Goal: Task Accomplishment & Management: Manage account settings

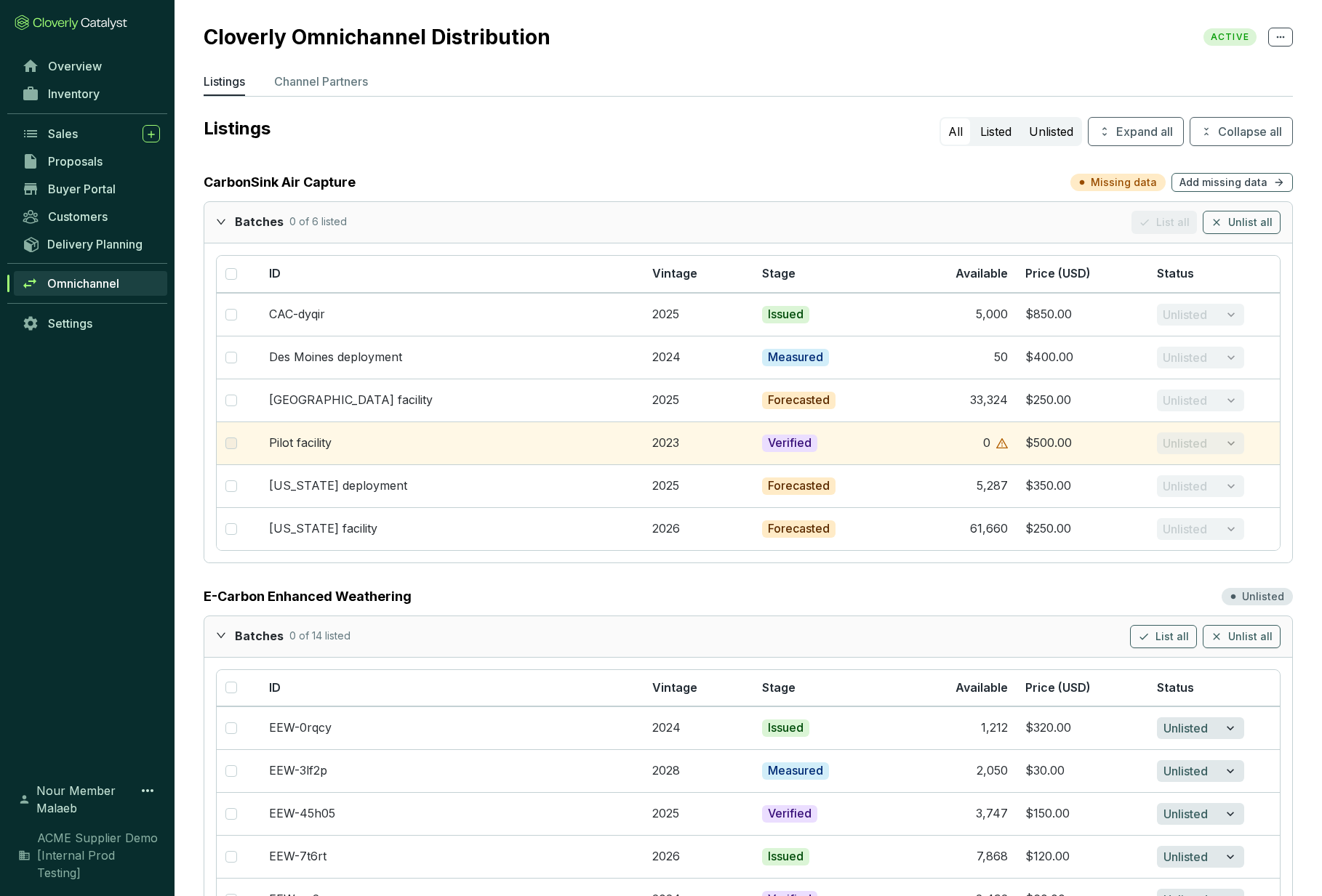
click at [72, 527] on div "Overview Inventory Sales Proposals Buyer Portal Customers Delivery Planning Omn…" at bounding box center [87, 408] width 175 height 711
click at [88, 332] on link "Settings" at bounding box center [90, 323] width 153 height 25
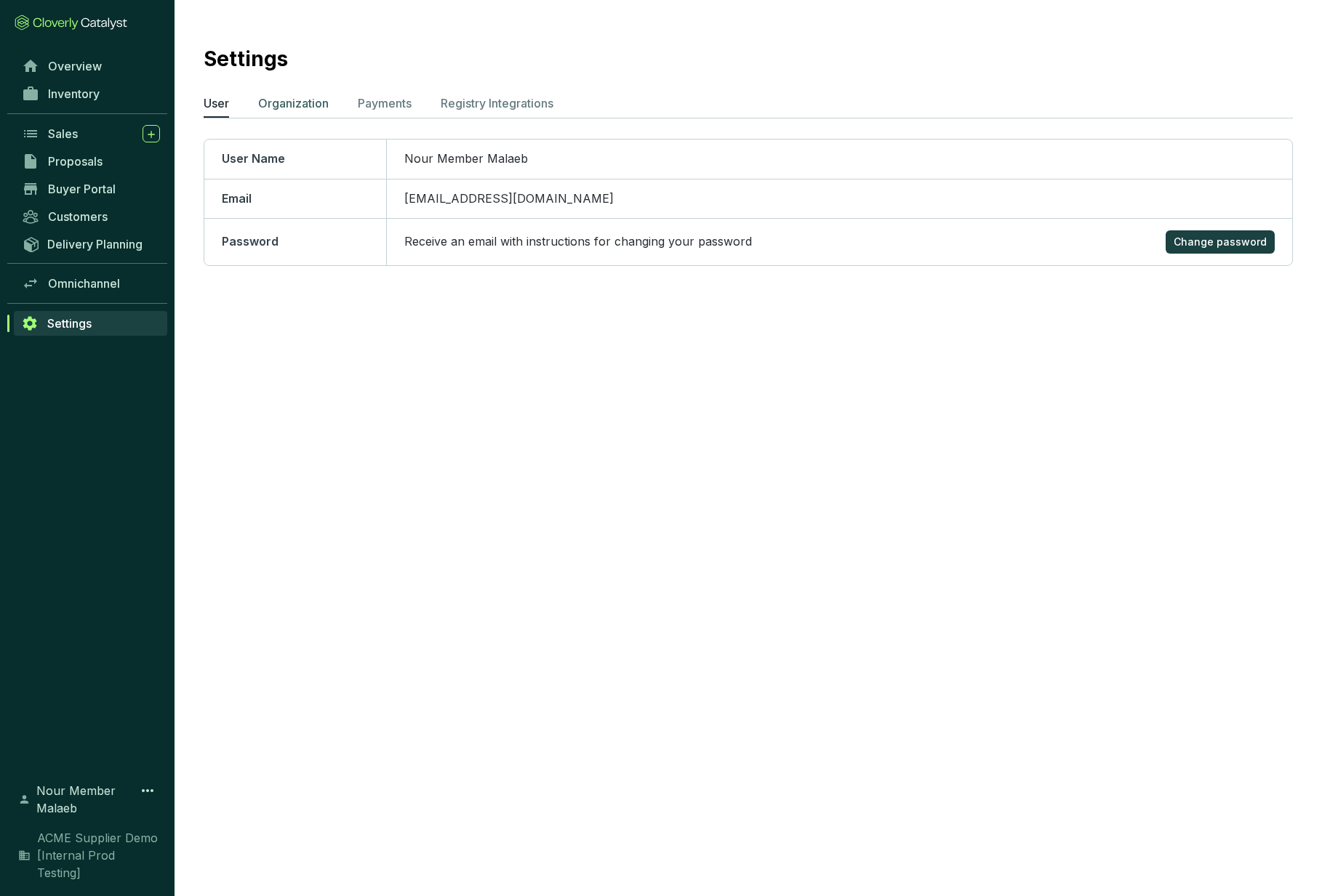
click at [277, 99] on p "Organization" at bounding box center [293, 102] width 71 height 17
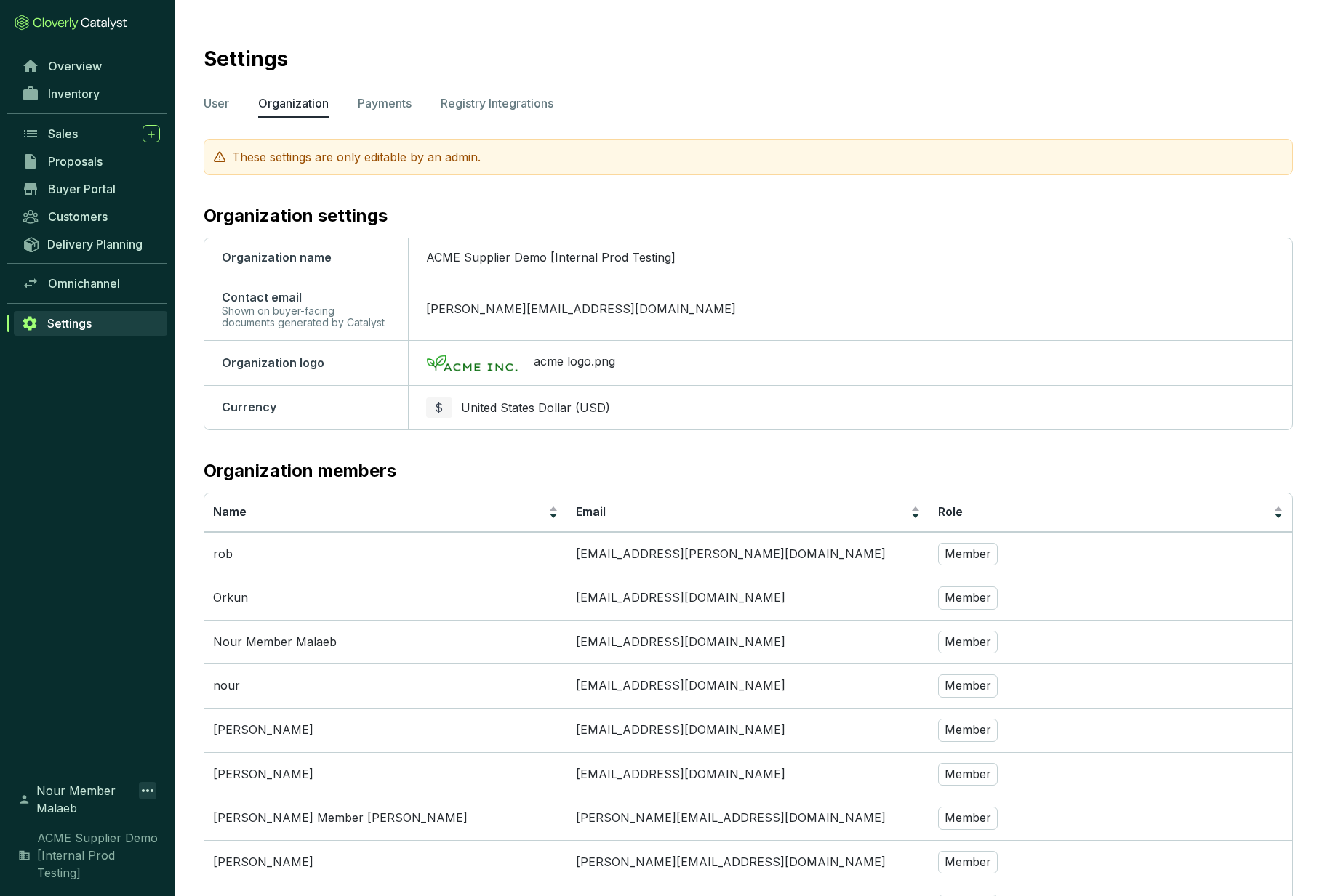
click at [144, 800] on icon at bounding box center [147, 790] width 17 height 17
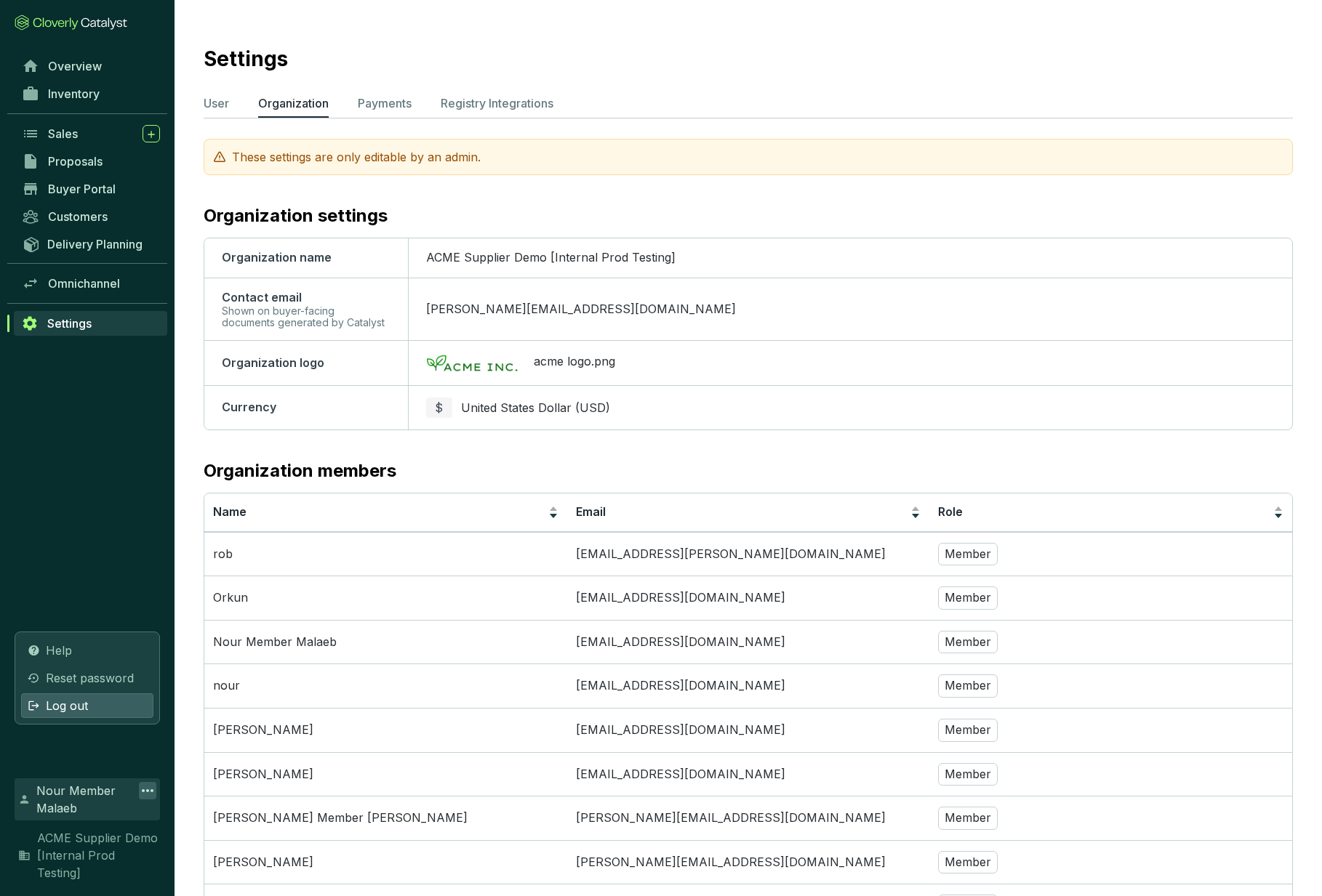
click at [81, 718] on div "Log out" at bounding box center [87, 705] width 133 height 25
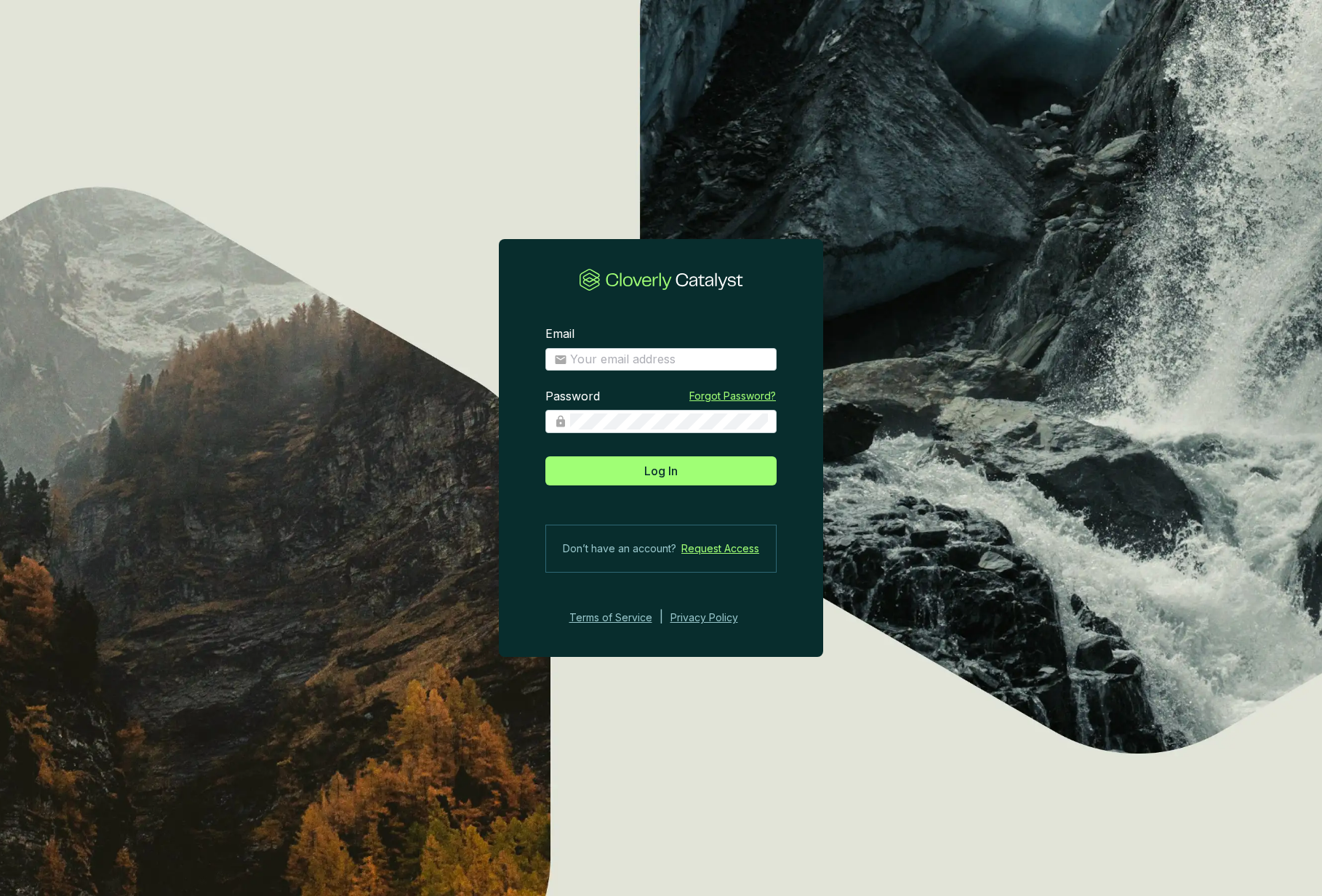
click at [620, 375] on section "Email Password Forgot Password? Log In Don’t have an account? Request Access Te…" at bounding box center [661, 476] width 324 height 347
click at [620, 369] on span at bounding box center [661, 359] width 231 height 23
click at [626, 352] on input "Email" at bounding box center [669, 359] width 197 height 16
type input "[EMAIL_ADDRESS][DOMAIN_NAME]"
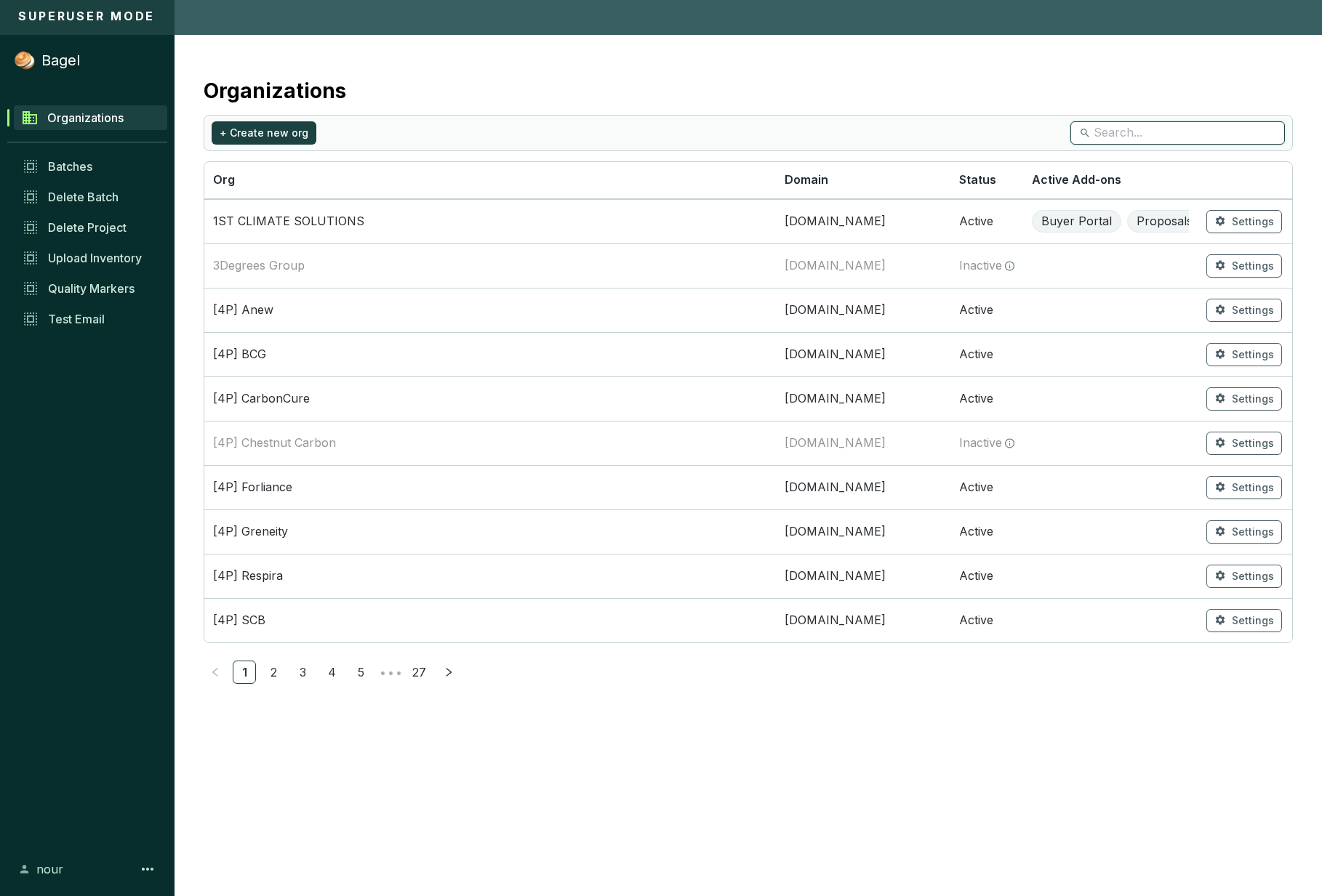
click at [1192, 131] on input "search" at bounding box center [1178, 133] width 170 height 16
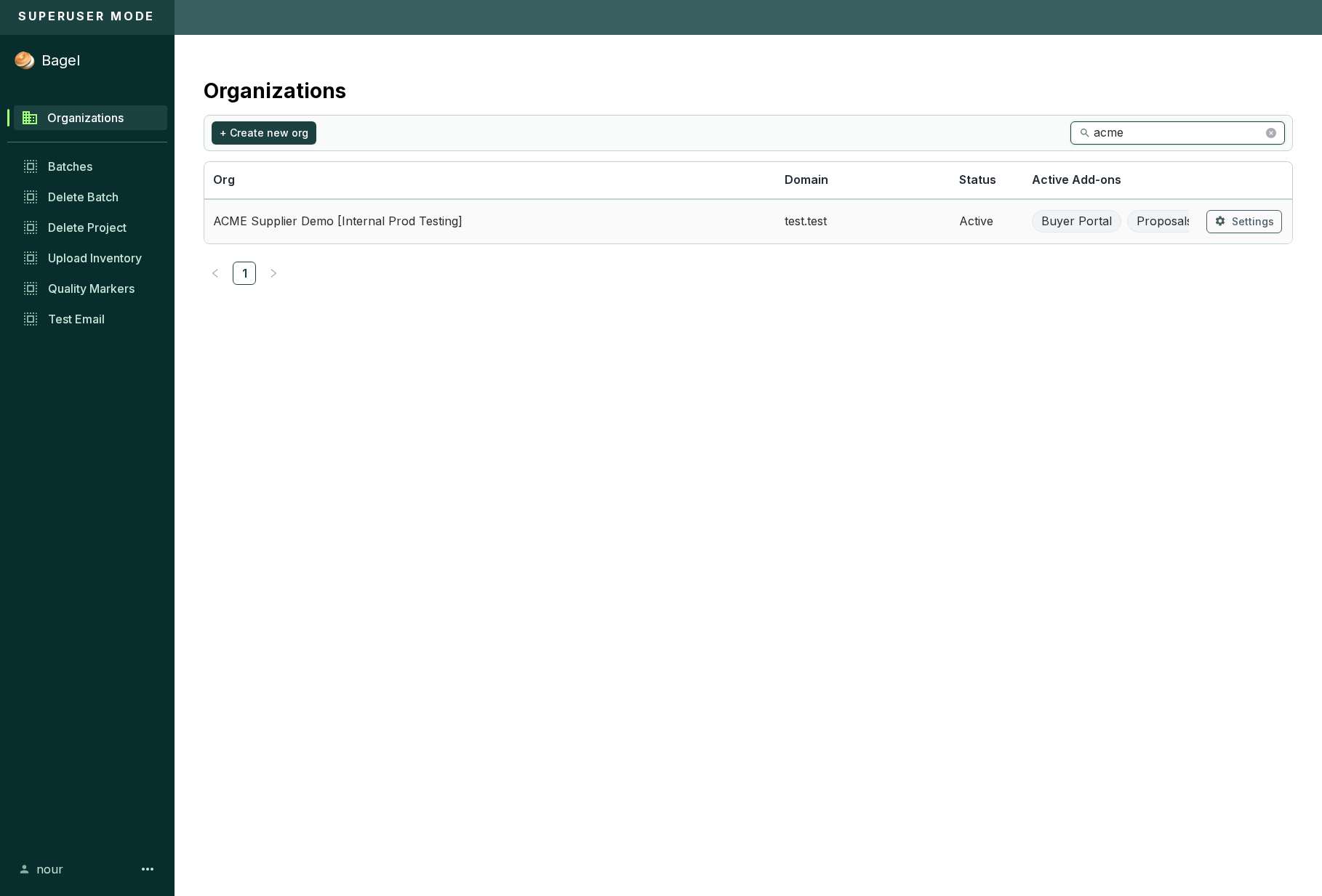
type input "acme"
click at [508, 214] on td "ACME Supplier Demo [Internal Prod Testing]" at bounding box center [490, 221] width 571 height 44
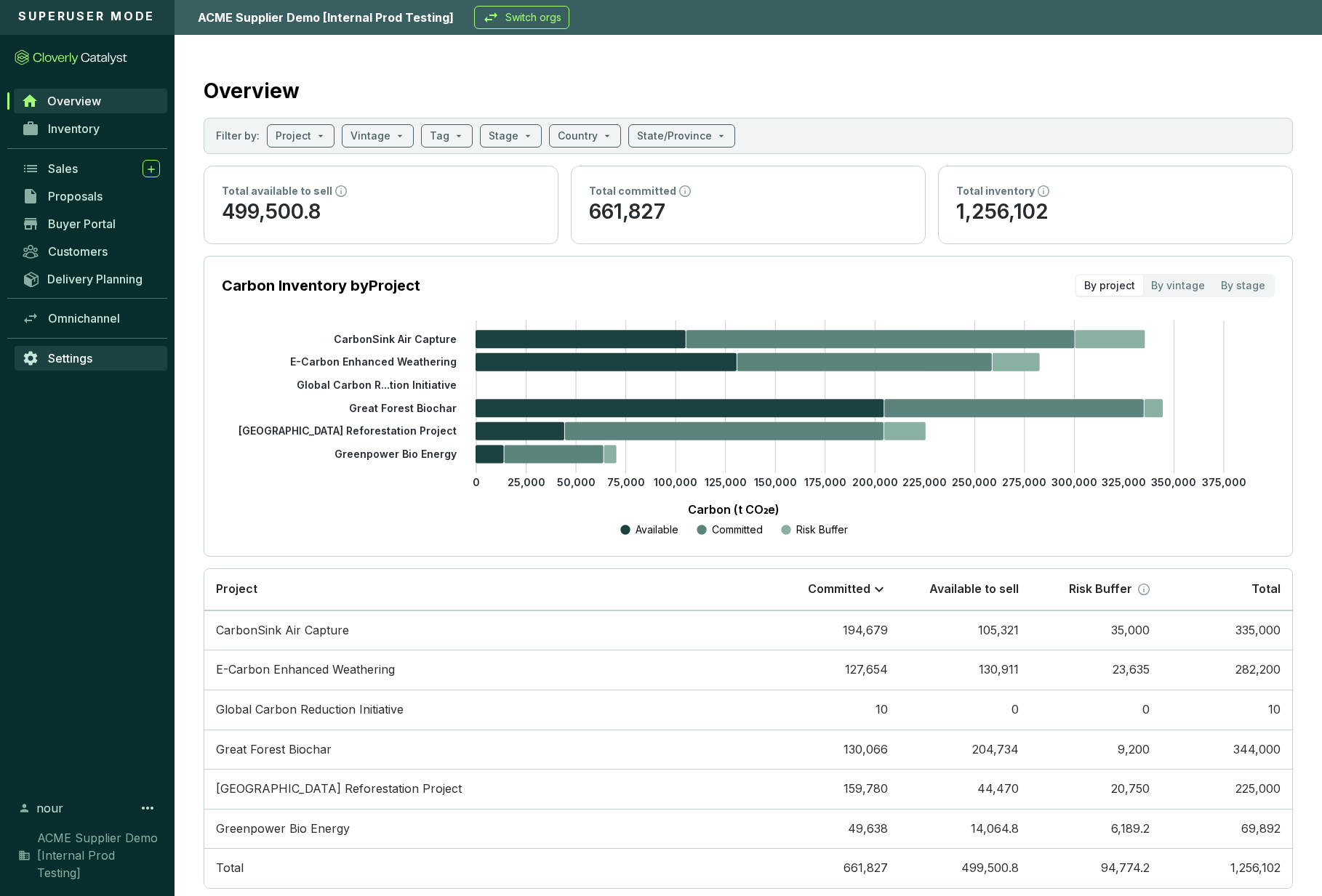
click at [69, 354] on span "Settings" at bounding box center [70, 358] width 44 height 14
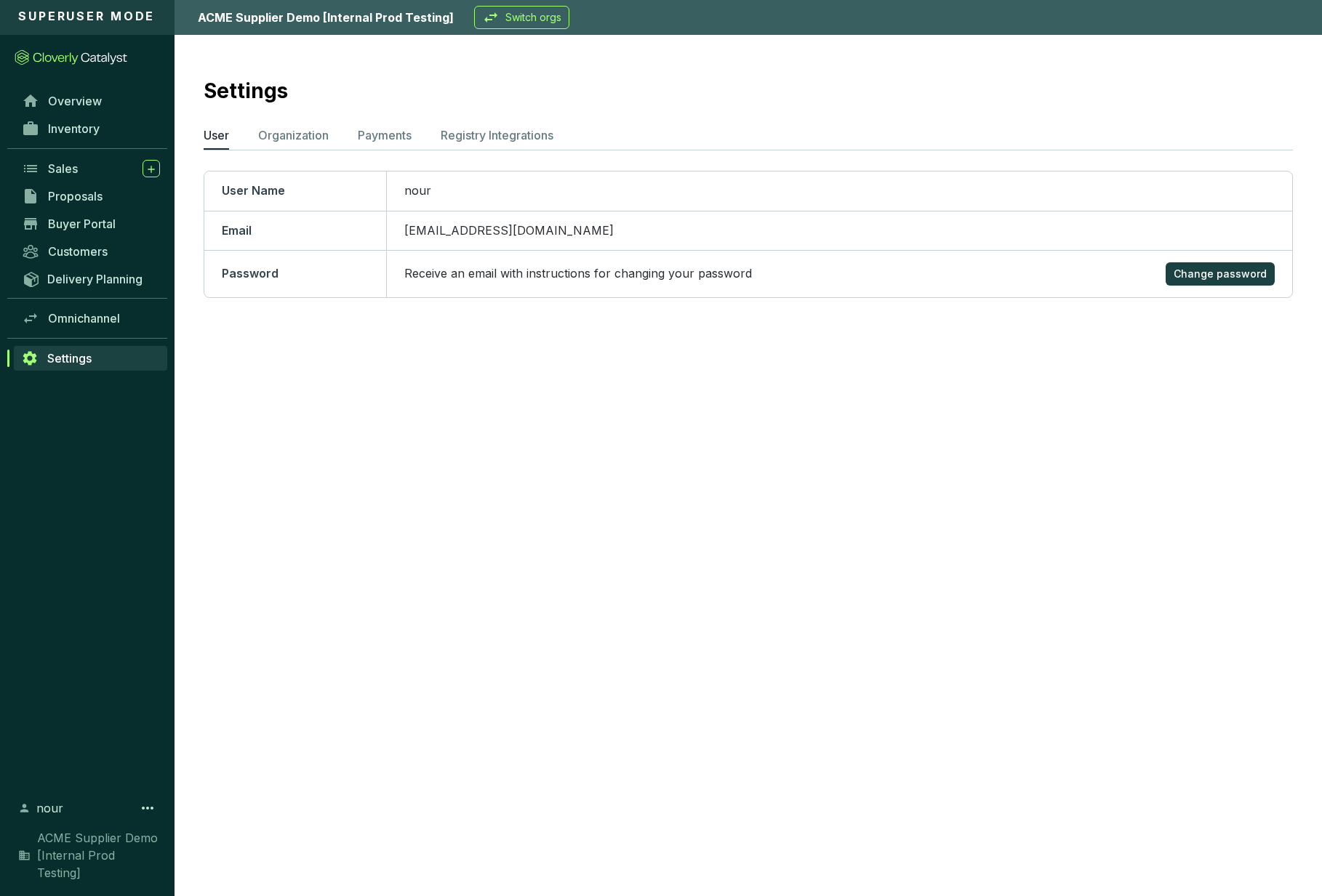
click at [329, 130] on ul "User Organization Payments Registry Integrations" at bounding box center [748, 138] width 1089 height 23
click at [302, 137] on p "Organization" at bounding box center [293, 135] width 71 height 17
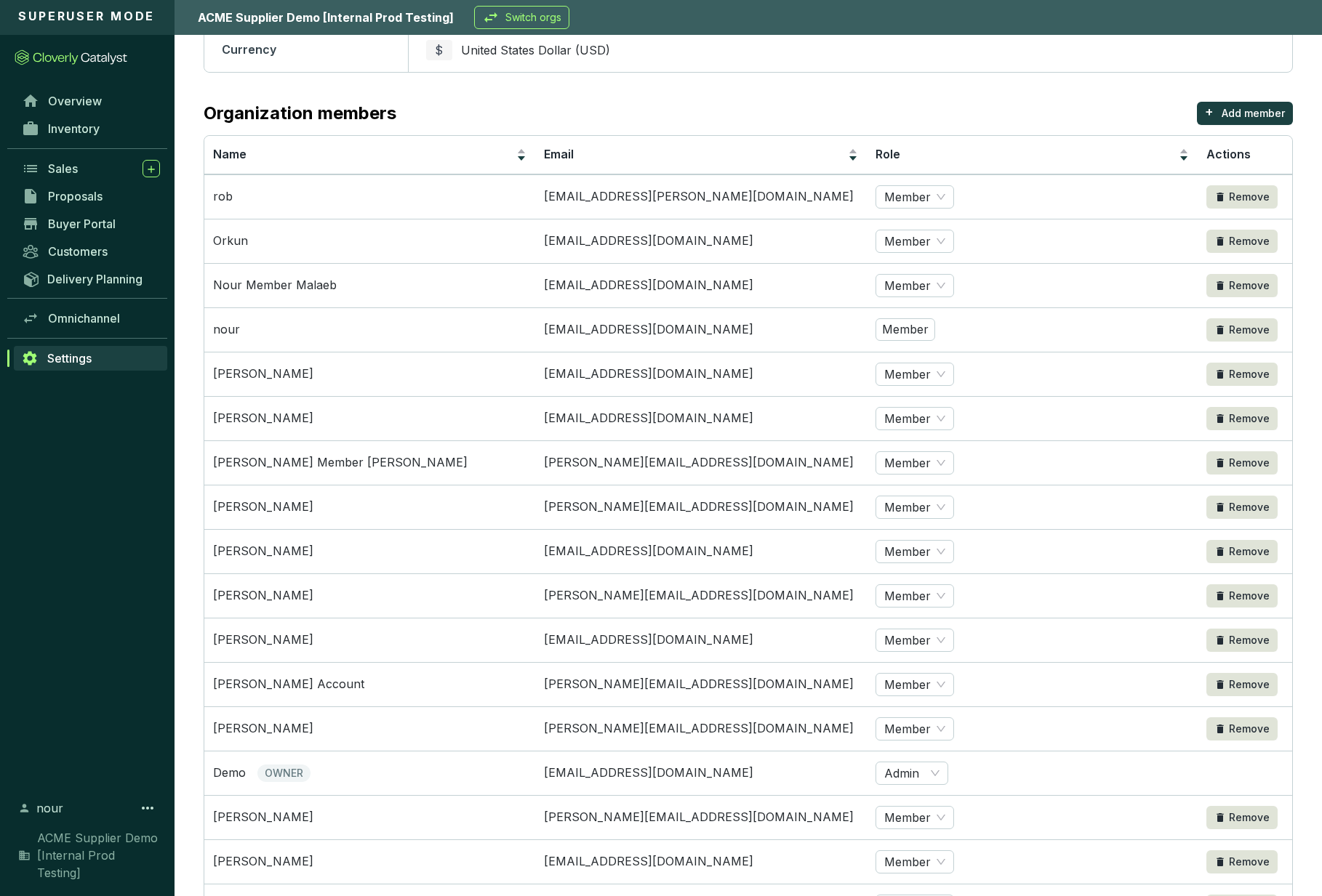
scroll to position [341, 0]
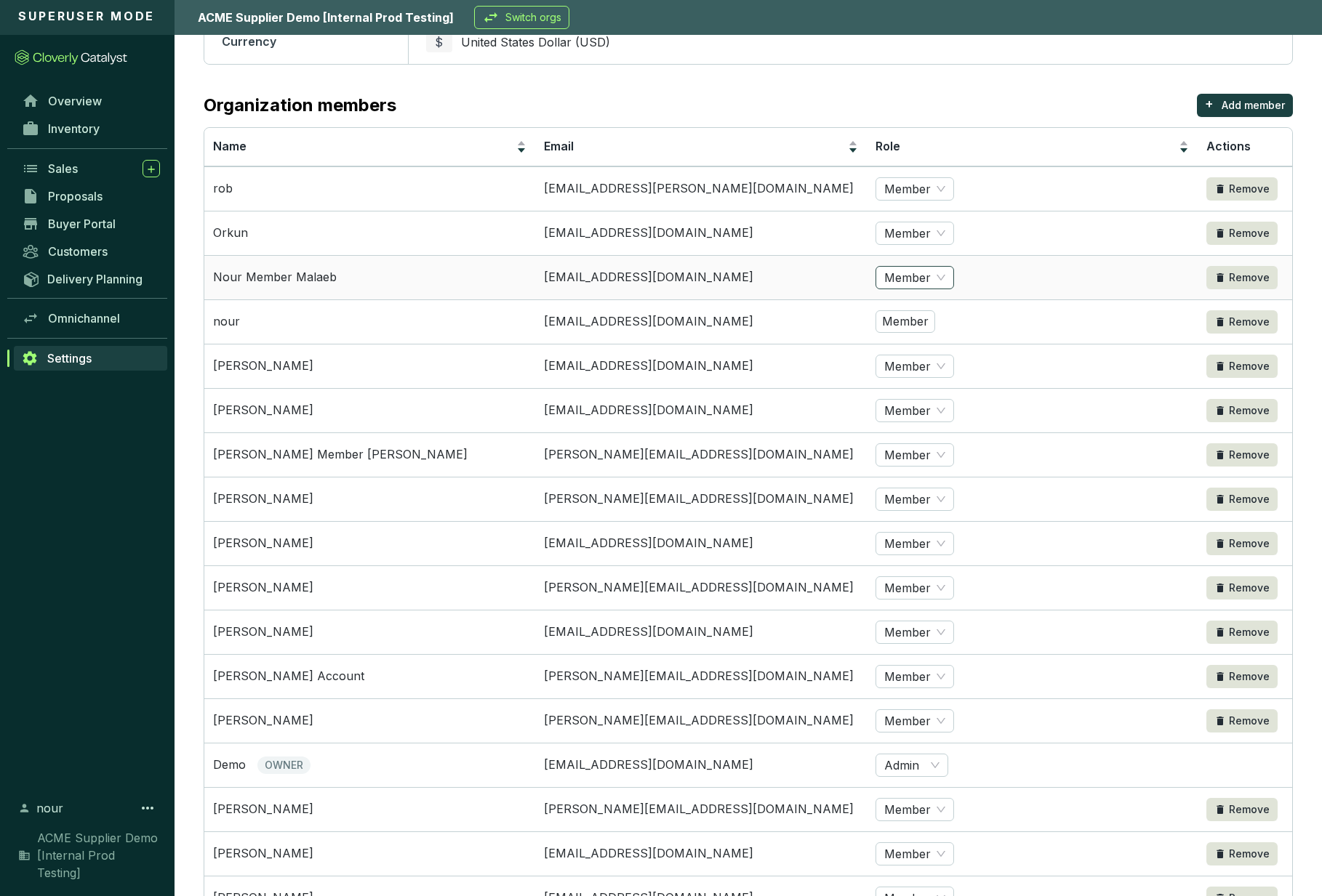
click at [944, 271] on div "Member" at bounding box center [915, 277] width 78 height 23
click at [1040, 108] on div "Organization members + Add member" at bounding box center [748, 105] width 1089 height 23
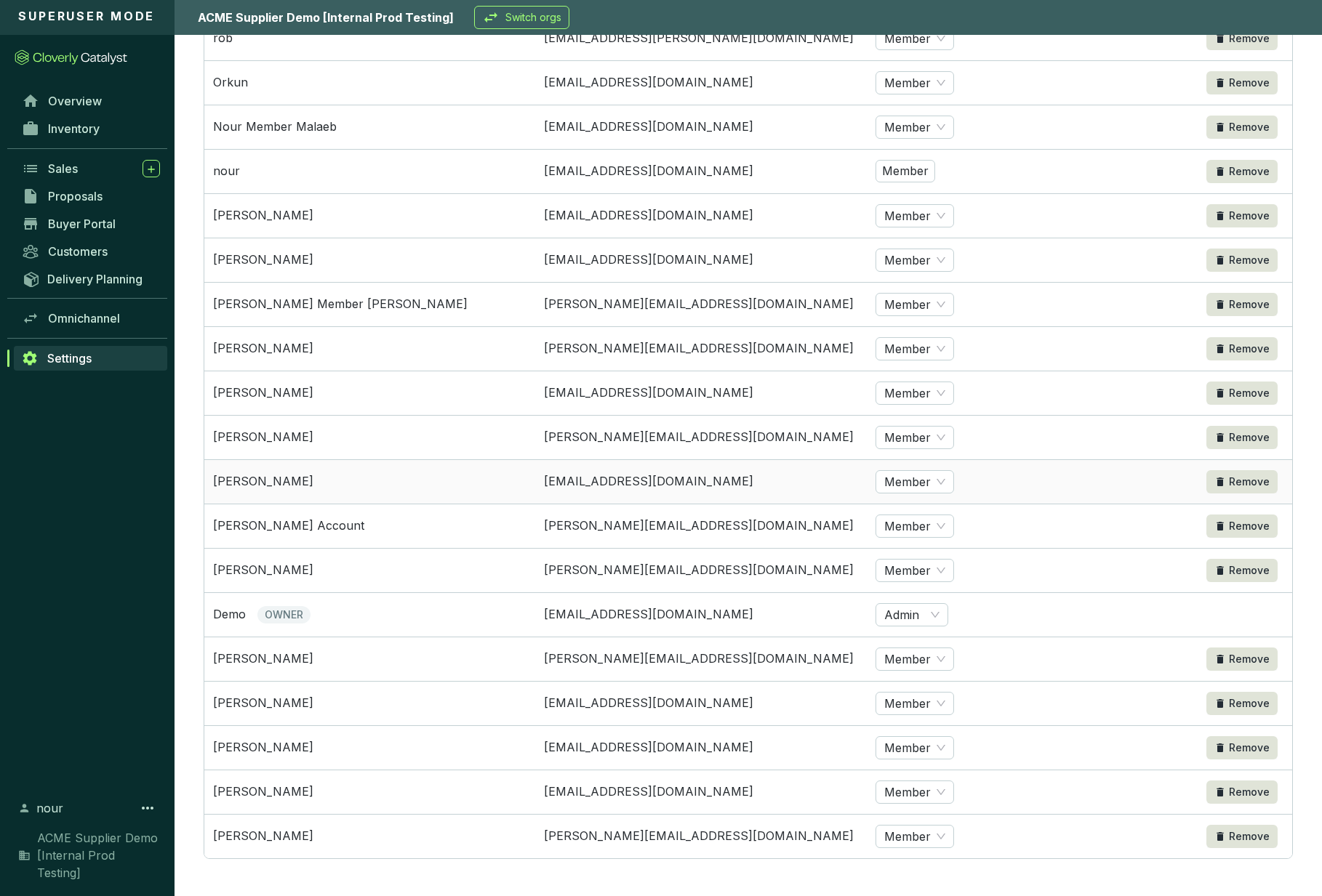
scroll to position [0, 0]
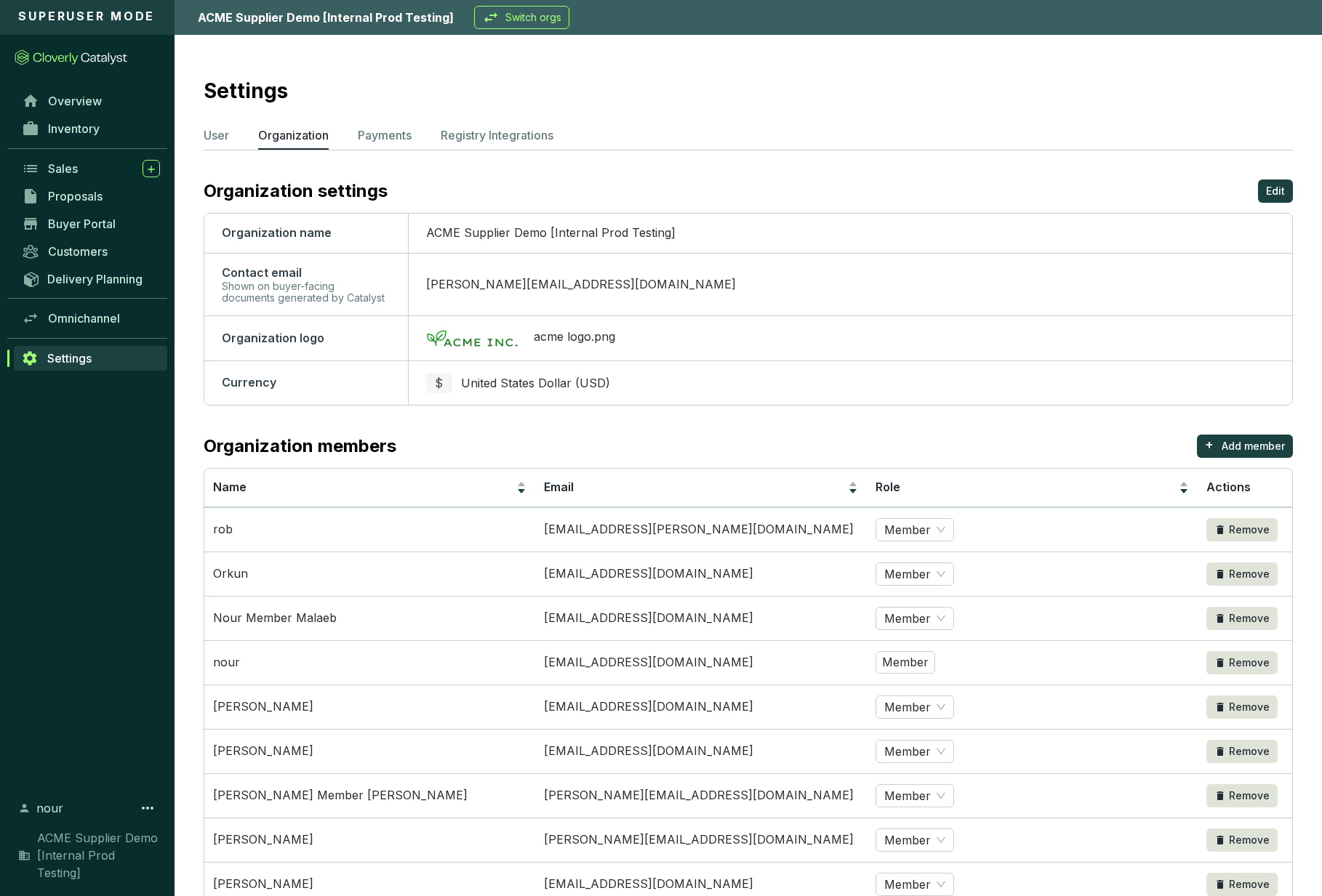
click at [483, 24] on icon "button" at bounding box center [491, 17] width 17 height 17
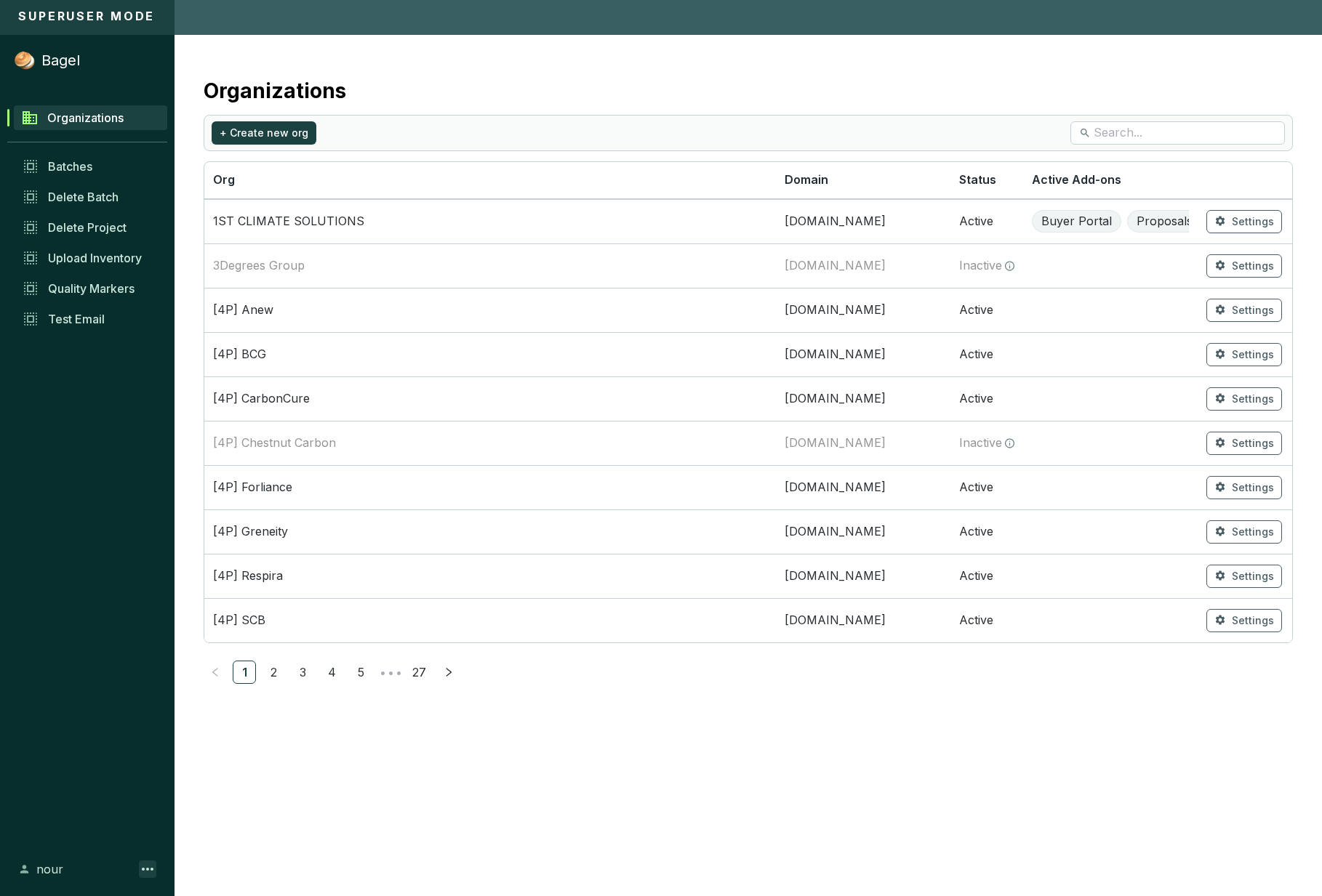
click at [142, 863] on icon at bounding box center [147, 869] width 17 height 17
click at [83, 863] on span "Log out" at bounding box center [67, 863] width 42 height 17
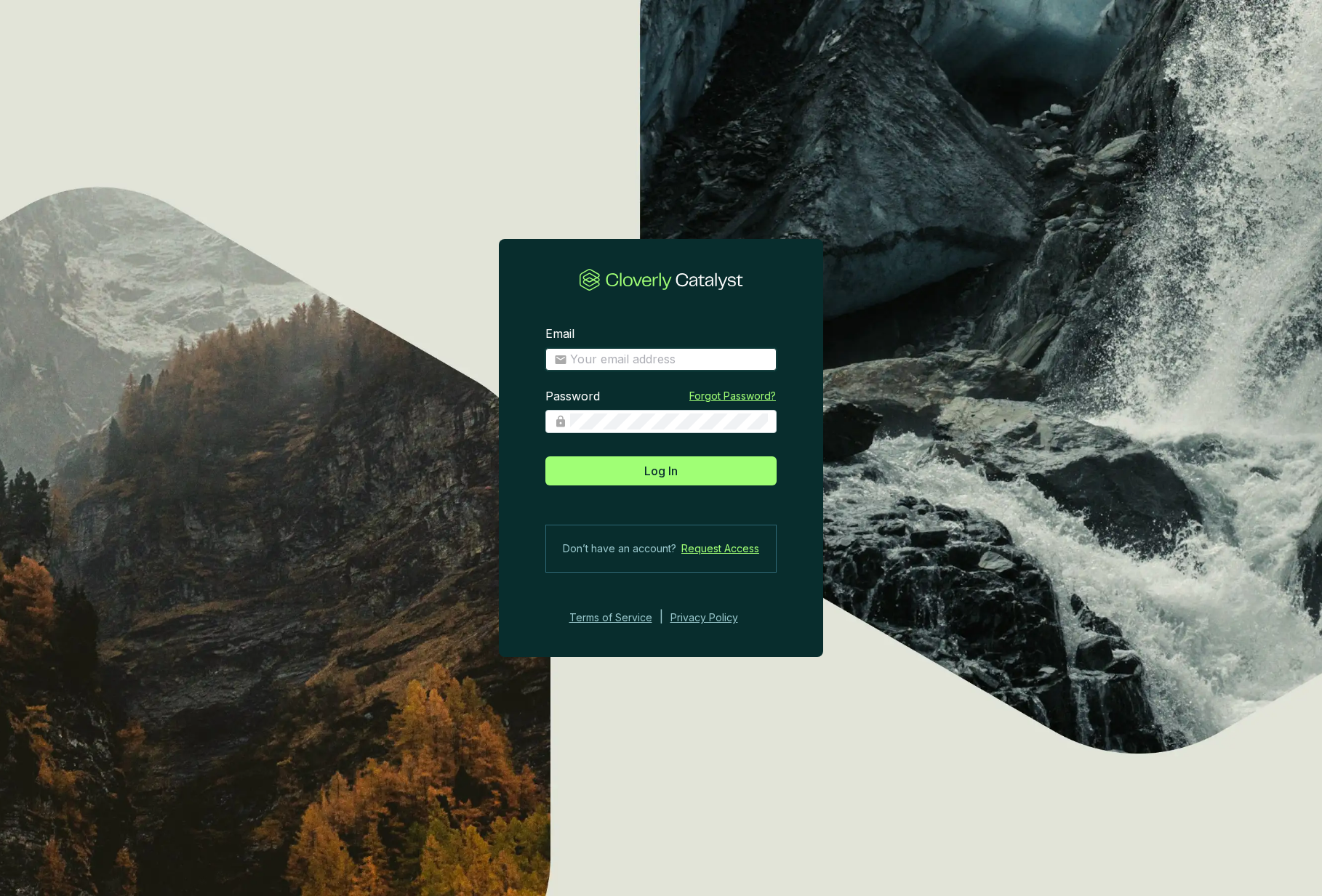
click at [606, 359] on input "Email" at bounding box center [669, 359] width 197 height 16
type input "[EMAIL_ADDRESS][DOMAIN_NAME]"
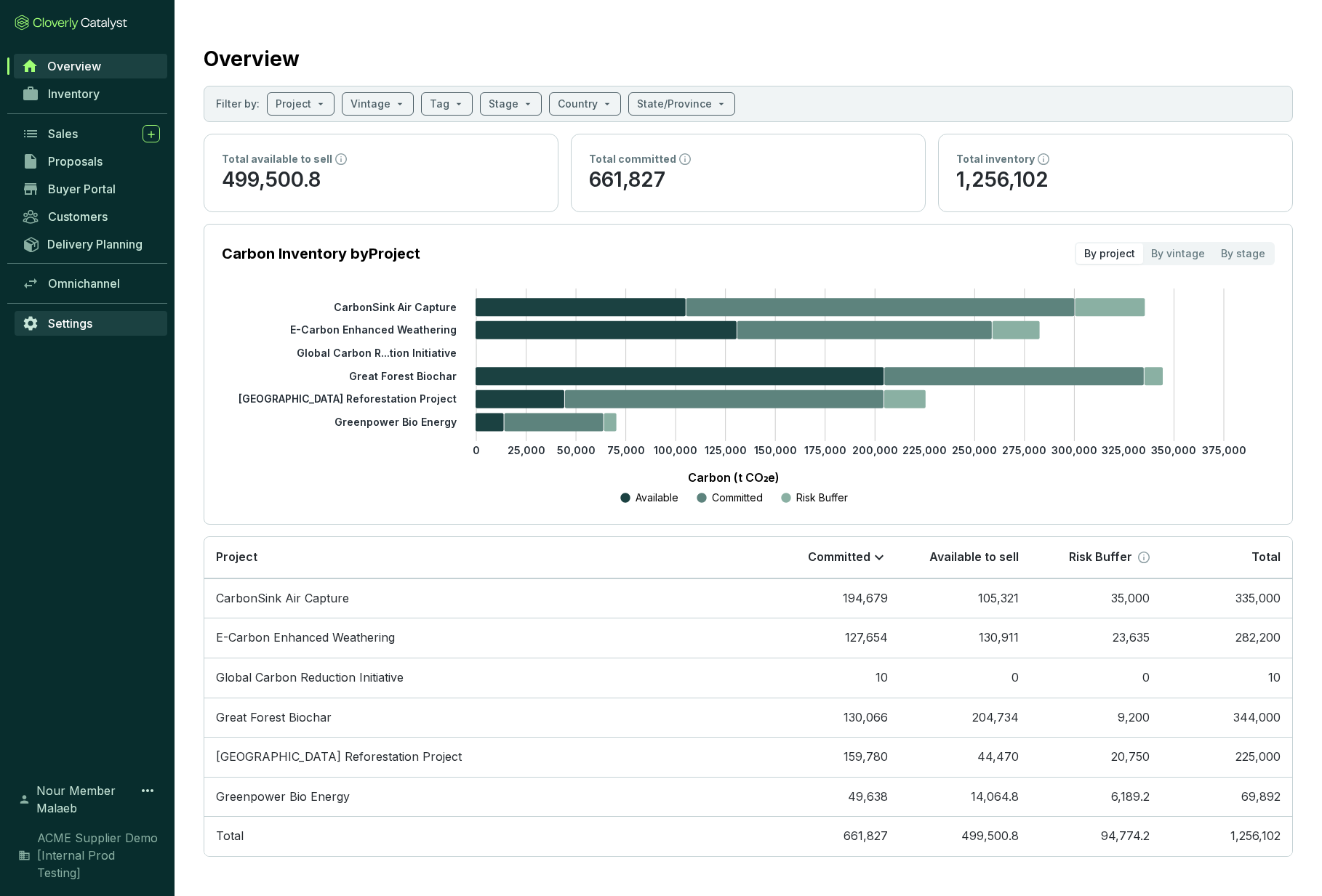
click at [93, 315] on link "Settings" at bounding box center [90, 323] width 153 height 25
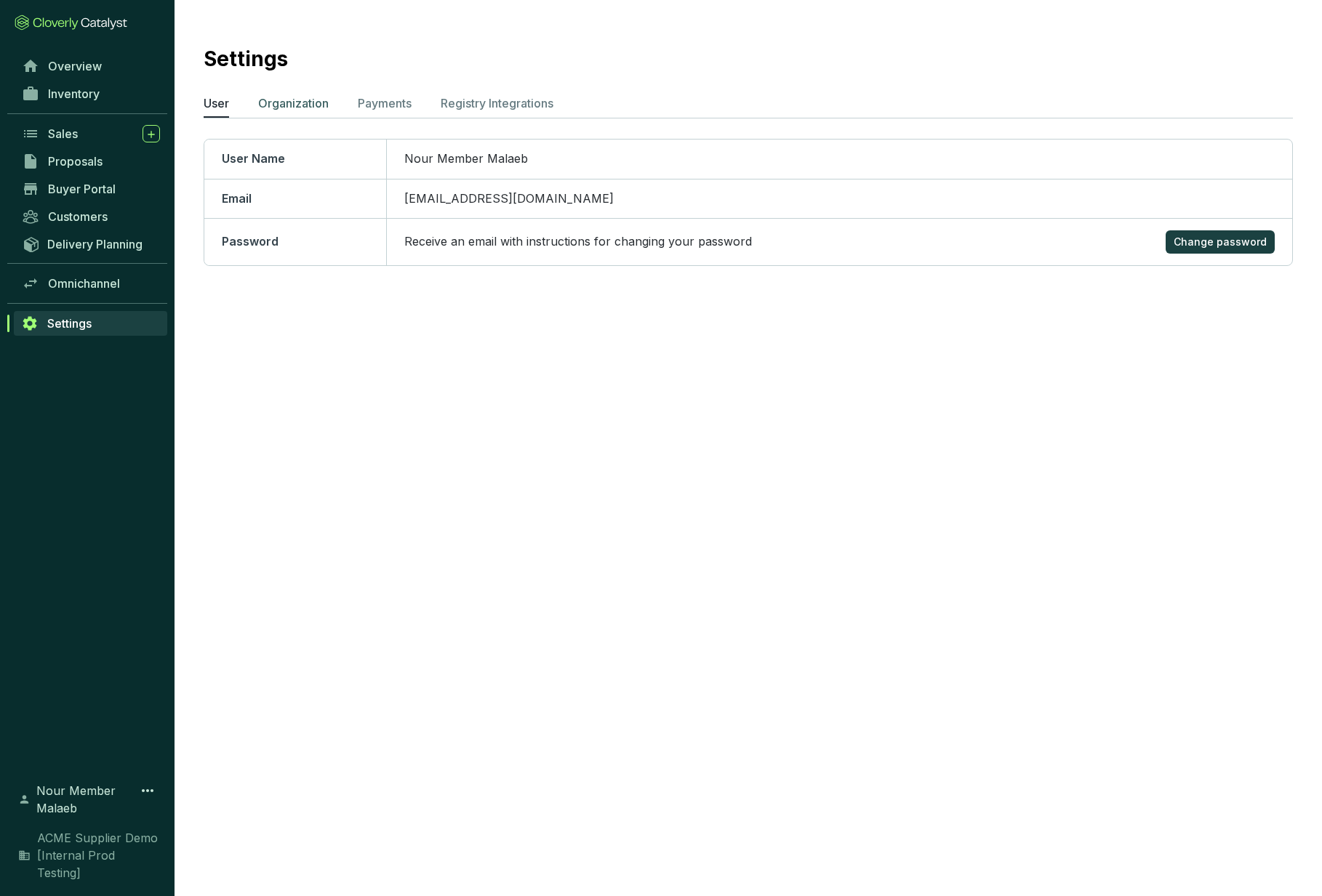
click at [274, 108] on p "Organization" at bounding box center [293, 102] width 71 height 17
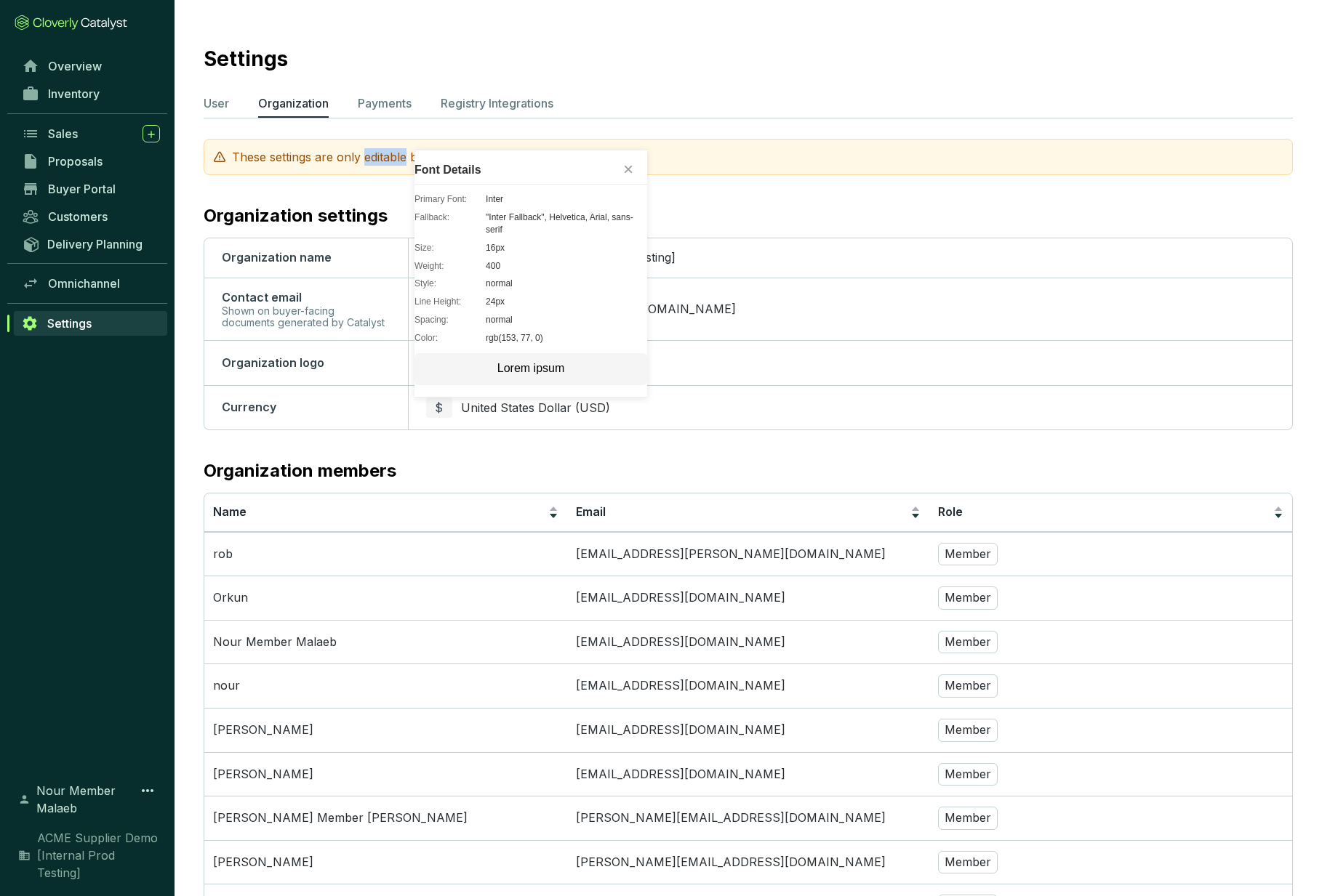
click at [623, 167] on button "×" at bounding box center [628, 169] width 20 height 20
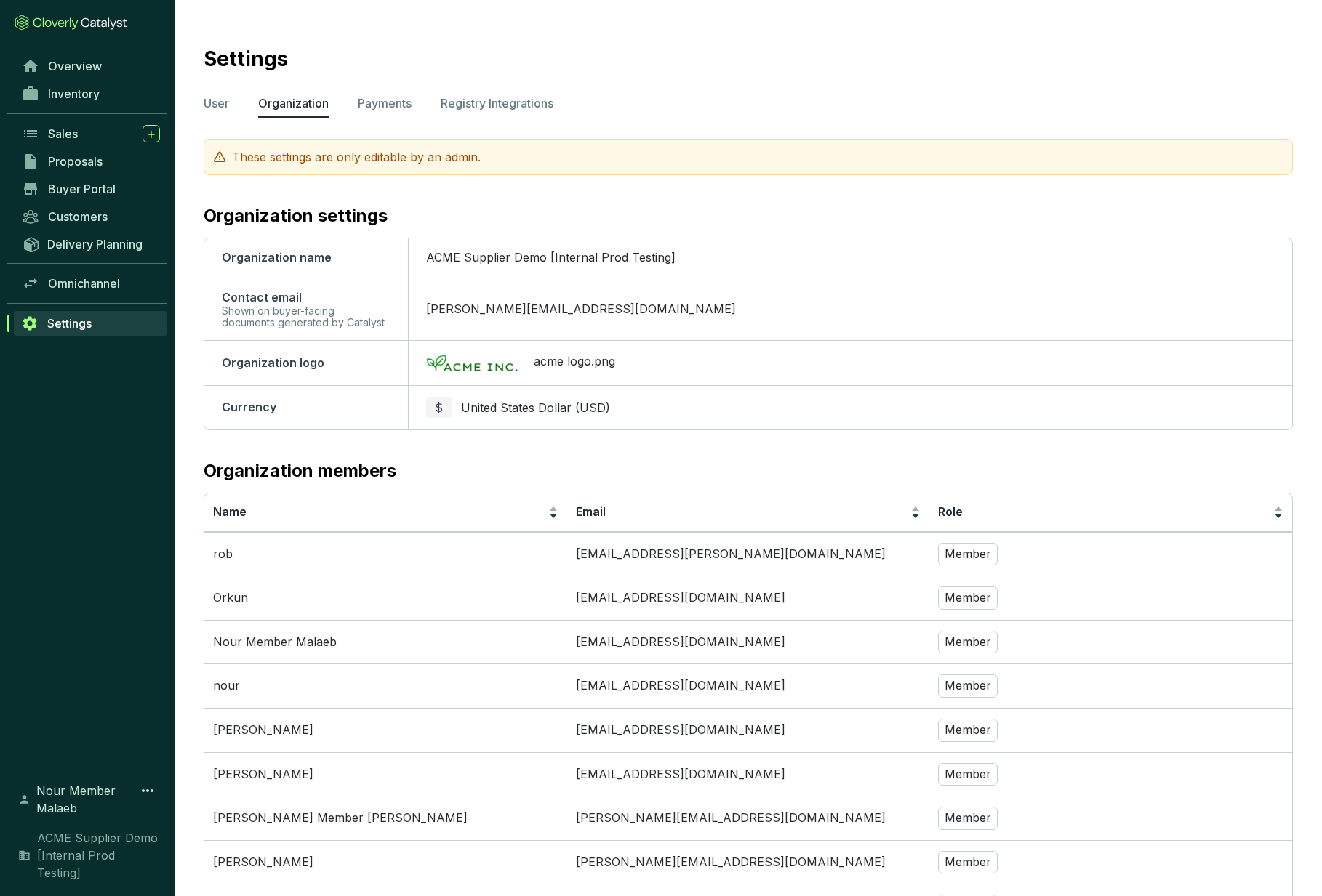
click at [550, 430] on section "Settings User Organization Payments Registry Integrations These settings are on…" at bounding box center [748, 704] width 1147 height 1408
click at [382, 112] on p "Payments" at bounding box center [384, 102] width 54 height 17
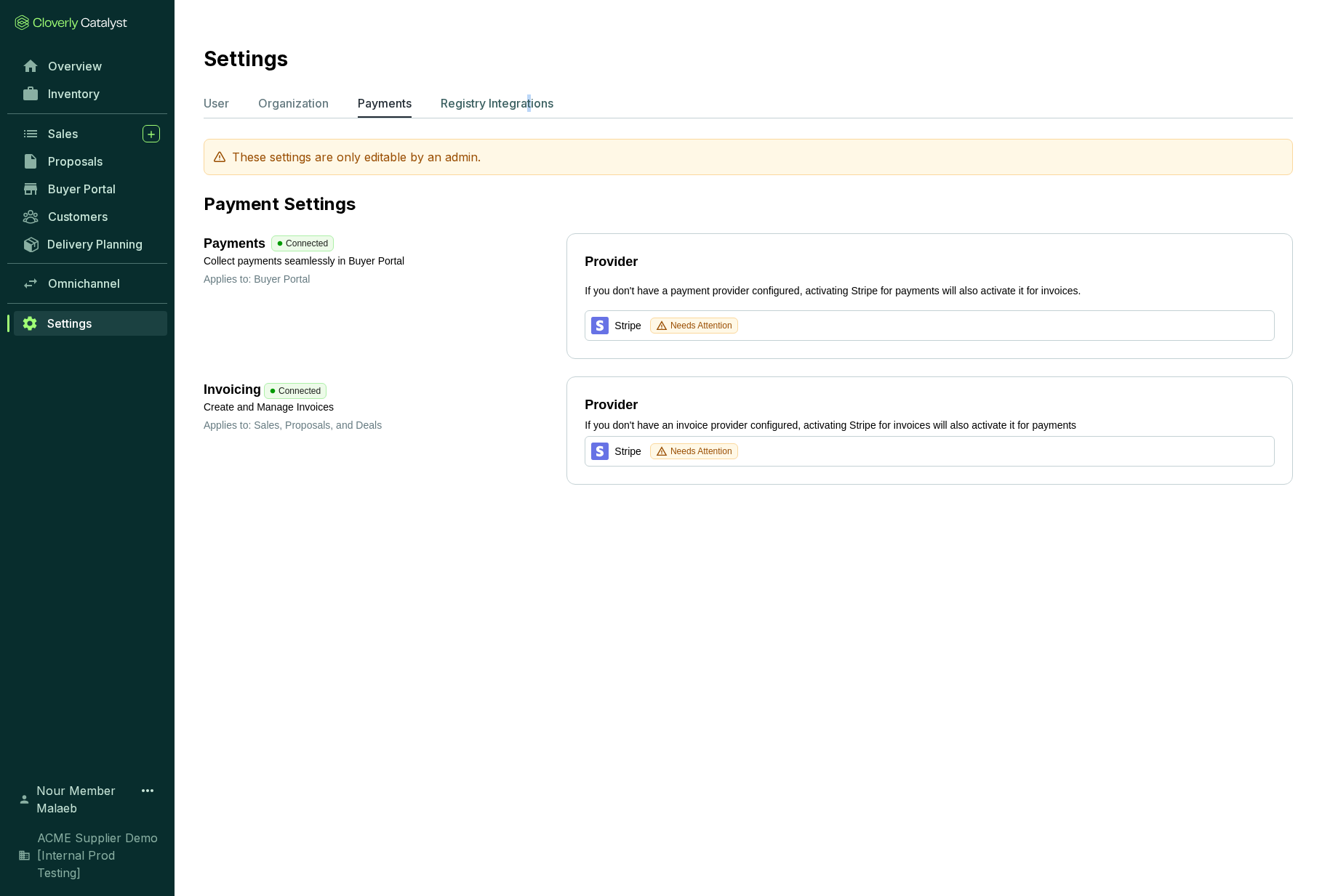
click at [533, 99] on p "Registry Integrations" at bounding box center [497, 102] width 113 height 17
